Goal: Feedback & Contribution: Submit feedback/report problem

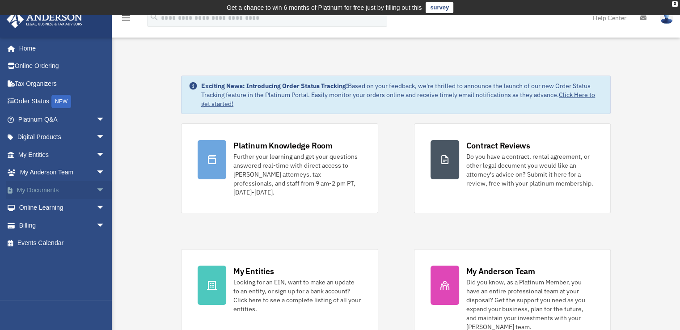
click at [62, 186] on link "My Documents arrow_drop_down" at bounding box center [62, 190] width 112 height 18
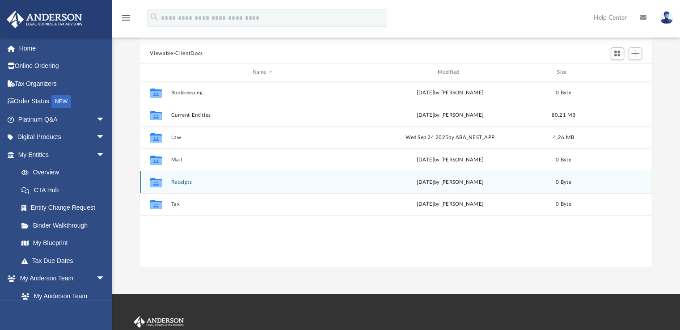
scroll to position [45, 0]
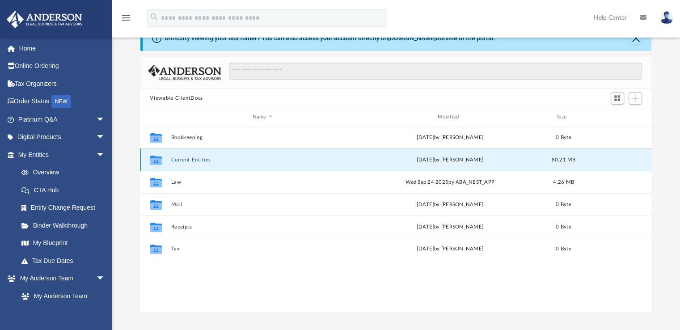
click at [192, 160] on button "Current Entities" at bounding box center [262, 160] width 183 height 6
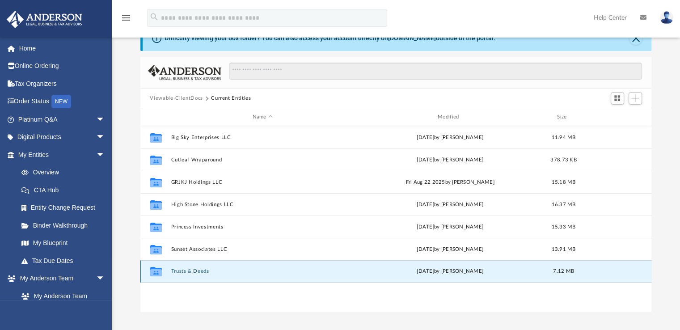
click at [181, 273] on button "Trusts & Deeds" at bounding box center [262, 272] width 183 height 6
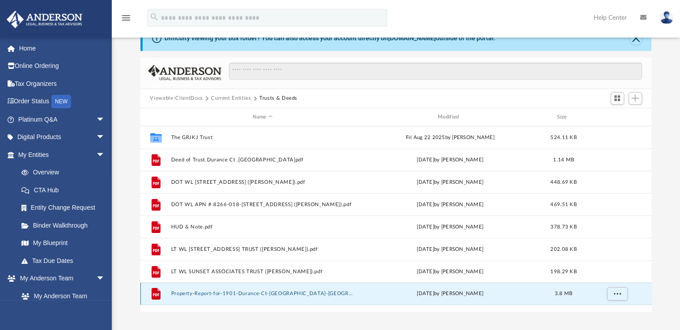
click at [195, 292] on button "Property-Report-for-1901-Durance-Ct-[GEOGRAPHIC_DATA]-[GEOGRAPHIC_DATA]-76210.p…" at bounding box center [262, 294] width 183 height 6
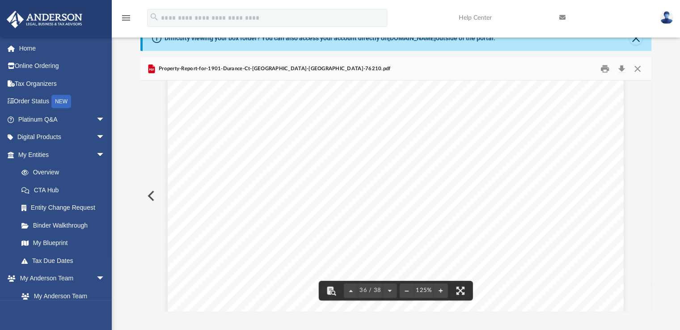
scroll to position [21372, 0]
click at [636, 67] on button "Close" at bounding box center [638, 69] width 16 height 14
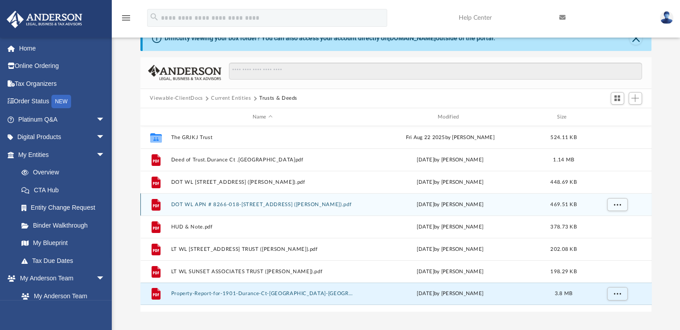
scroll to position [0, 0]
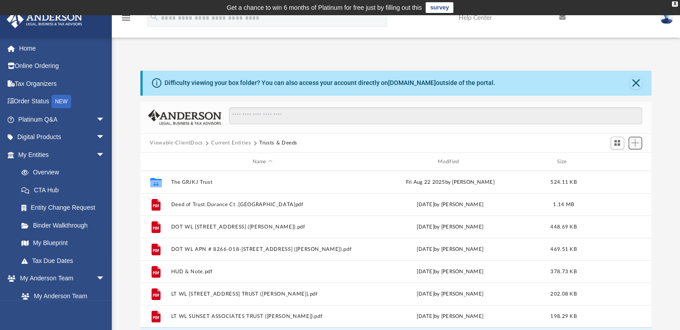
click at [636, 142] on span "Add" at bounding box center [636, 143] width 8 height 8
click at [615, 161] on li "Upload" at bounding box center [622, 160] width 29 height 9
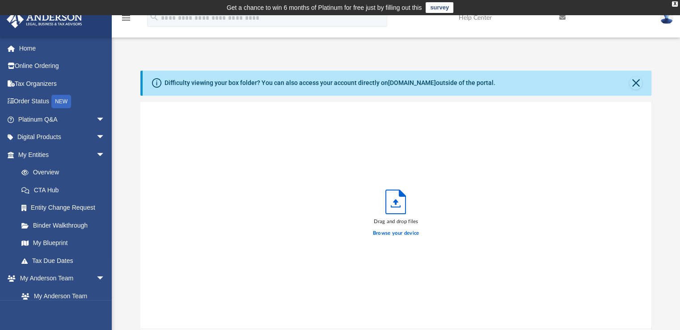
scroll to position [220, 505]
click at [386, 234] on label "Browse your device" at bounding box center [396, 233] width 47 height 8
click at [0, 0] on input "Browse your device" at bounding box center [0, 0] width 0 height 0
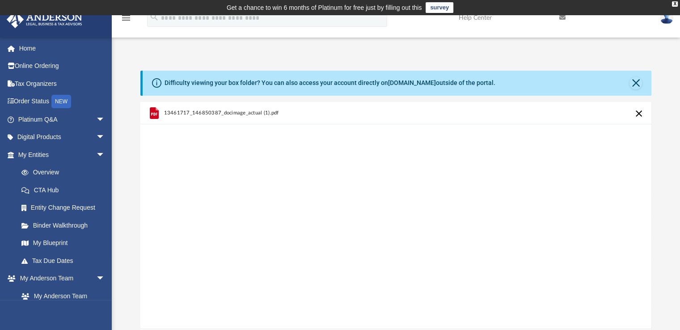
click at [235, 111] on span "13461717_146850387_docimage_actual (1).pdf" at bounding box center [221, 113] width 115 height 6
click at [388, 144] on div "13461717_146850387_docimage_actual (1).pdf" at bounding box center [396, 215] width 512 height 227
click at [637, 81] on button "Close" at bounding box center [636, 83] width 13 height 13
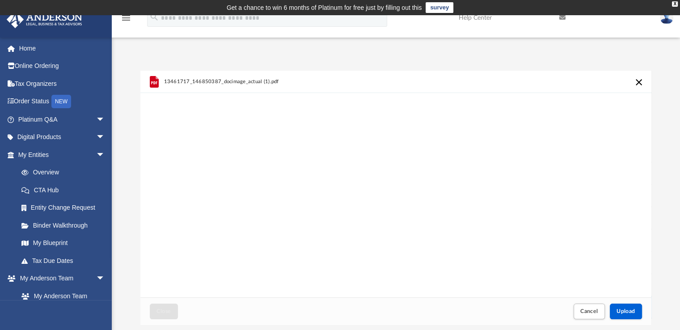
click at [256, 81] on span "13461717_146850387_docimage_actual (1).pdf" at bounding box center [221, 82] width 115 height 6
click at [258, 79] on span "13461717_146850387_docimage_actual (1).pdf" at bounding box center [221, 82] width 115 height 6
click at [660, 120] on div "Difficulty viewing your box folder? You can also access your account directly o…" at bounding box center [396, 198] width 568 height 254
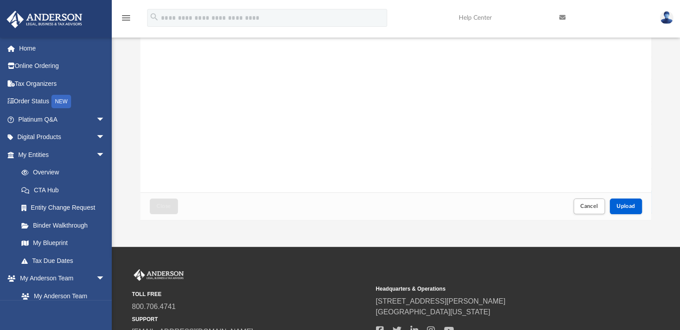
scroll to position [74, 0]
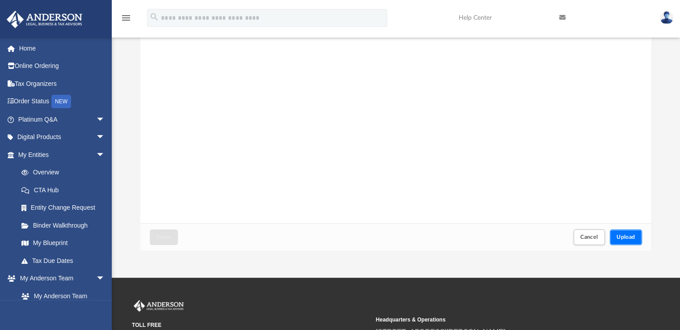
click at [628, 233] on button "Upload" at bounding box center [626, 237] width 32 height 16
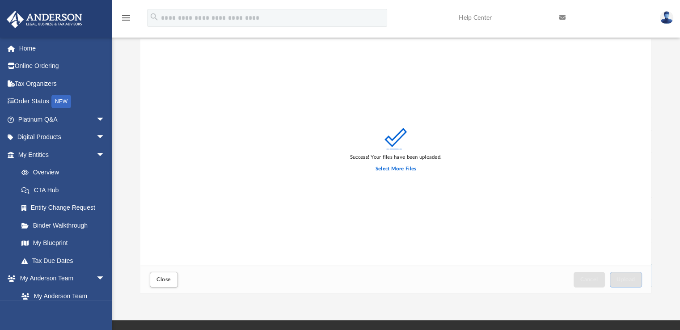
scroll to position [0, 0]
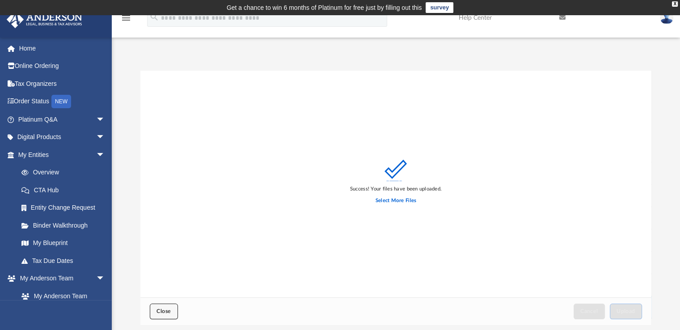
click at [168, 311] on span "Close" at bounding box center [164, 311] width 14 height 5
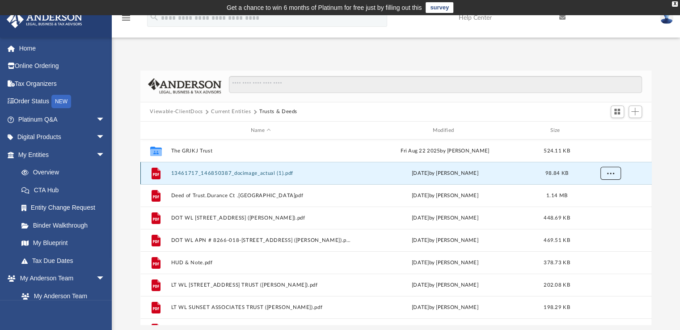
click at [611, 174] on span "More options" at bounding box center [610, 173] width 7 height 5
click at [213, 172] on button "13461717_146850387_docimage_actual (1).pdf" at bounding box center [261, 173] width 180 height 6
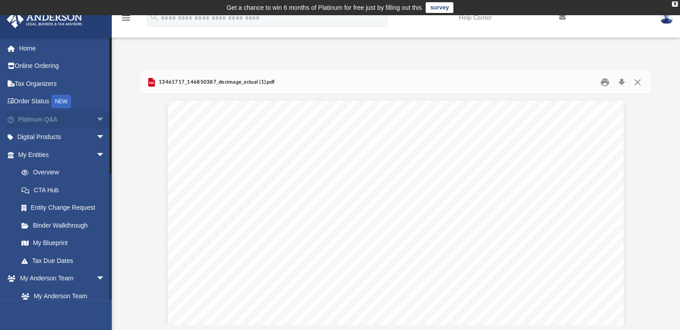
click at [96, 115] on span "arrow_drop_down" at bounding box center [105, 119] width 18 height 18
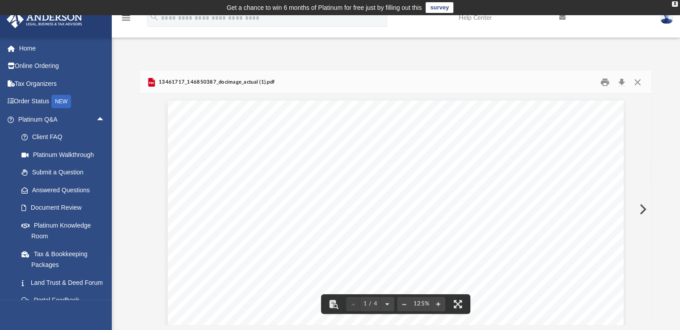
click at [637, 85] on button "Close" at bounding box center [638, 82] width 16 height 14
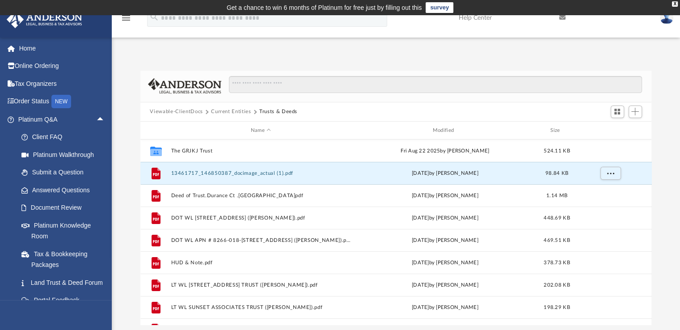
click at [438, 5] on link "survey" at bounding box center [440, 7] width 28 height 11
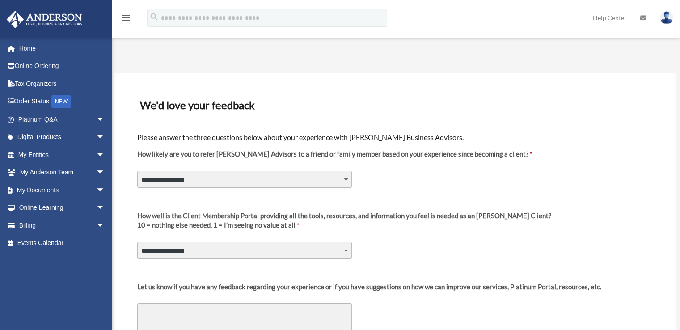
click at [346, 179] on select "**********" at bounding box center [244, 179] width 215 height 17
select select "********"
click at [137, 171] on select "**********" at bounding box center [244, 179] width 215 height 17
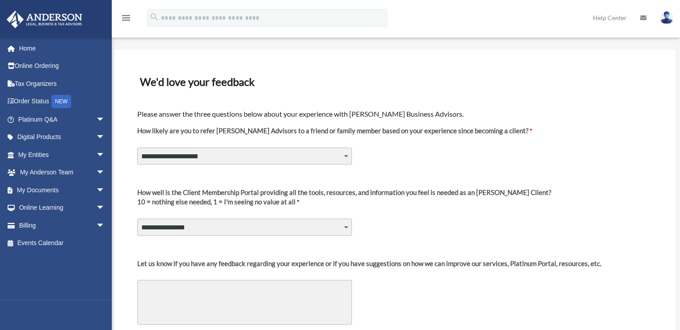
scroll to position [45, 0]
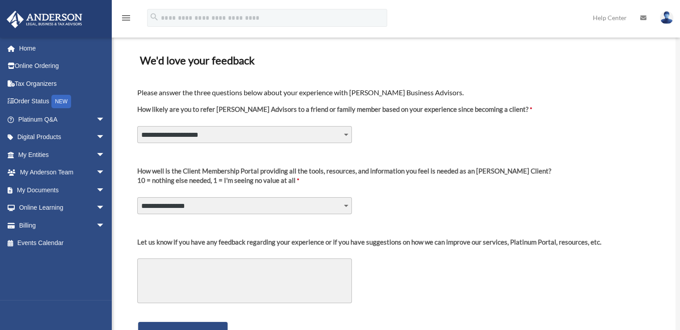
click at [347, 206] on select "**********" at bounding box center [244, 205] width 215 height 17
select select "********"
click at [137, 197] on select "**********" at bounding box center [244, 205] width 215 height 17
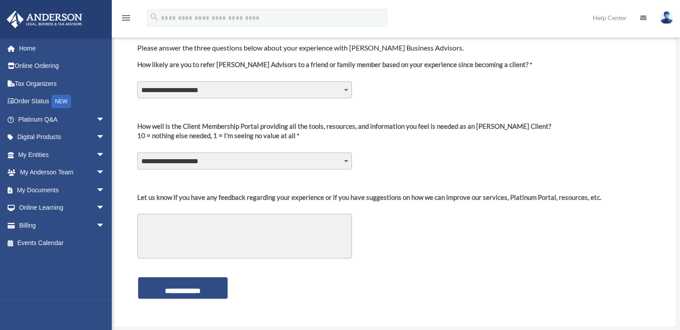
scroll to position [134, 0]
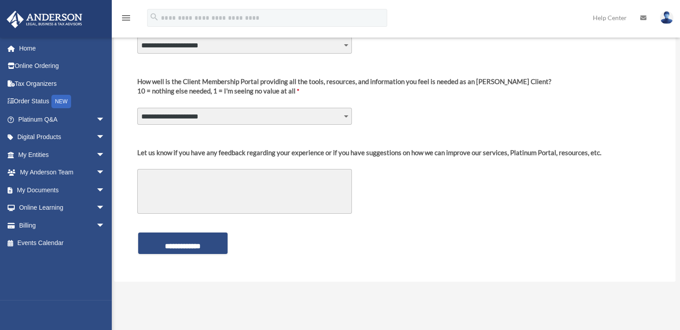
click at [153, 170] on textarea "Let us know if you have any feedback regarding your experience or if you have s…" at bounding box center [244, 191] width 215 height 45
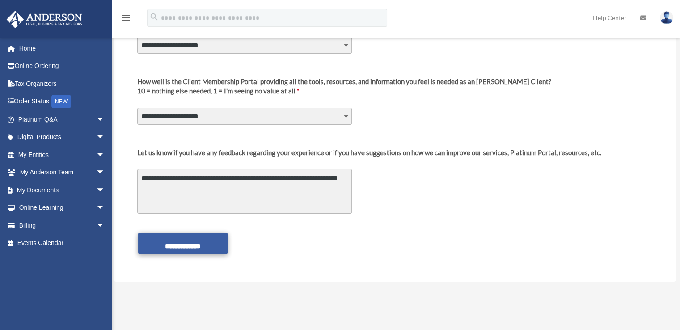
type textarea "**********"
click at [163, 240] on input "**********" at bounding box center [182, 243] width 89 height 21
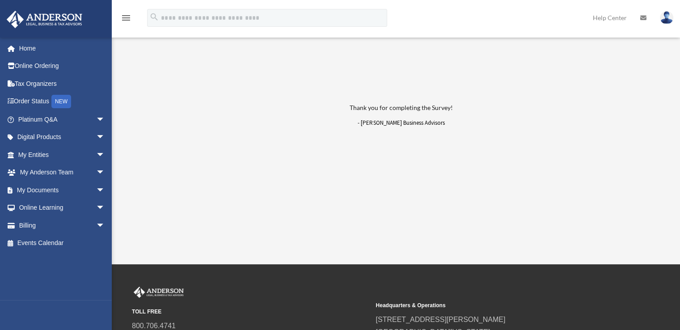
click at [666, 17] on img at bounding box center [666, 17] width 13 height 13
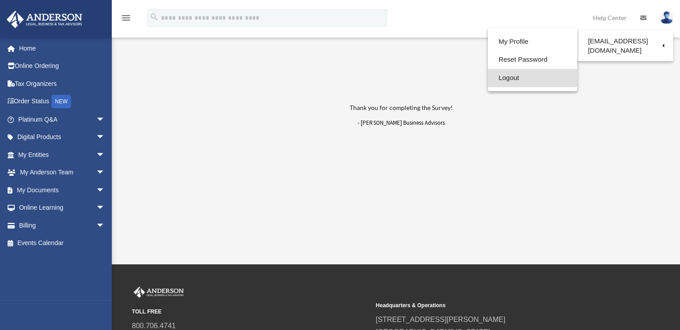
click at [510, 78] on link "Logout" at bounding box center [532, 78] width 89 height 18
